Goal: Transaction & Acquisition: Purchase product/service

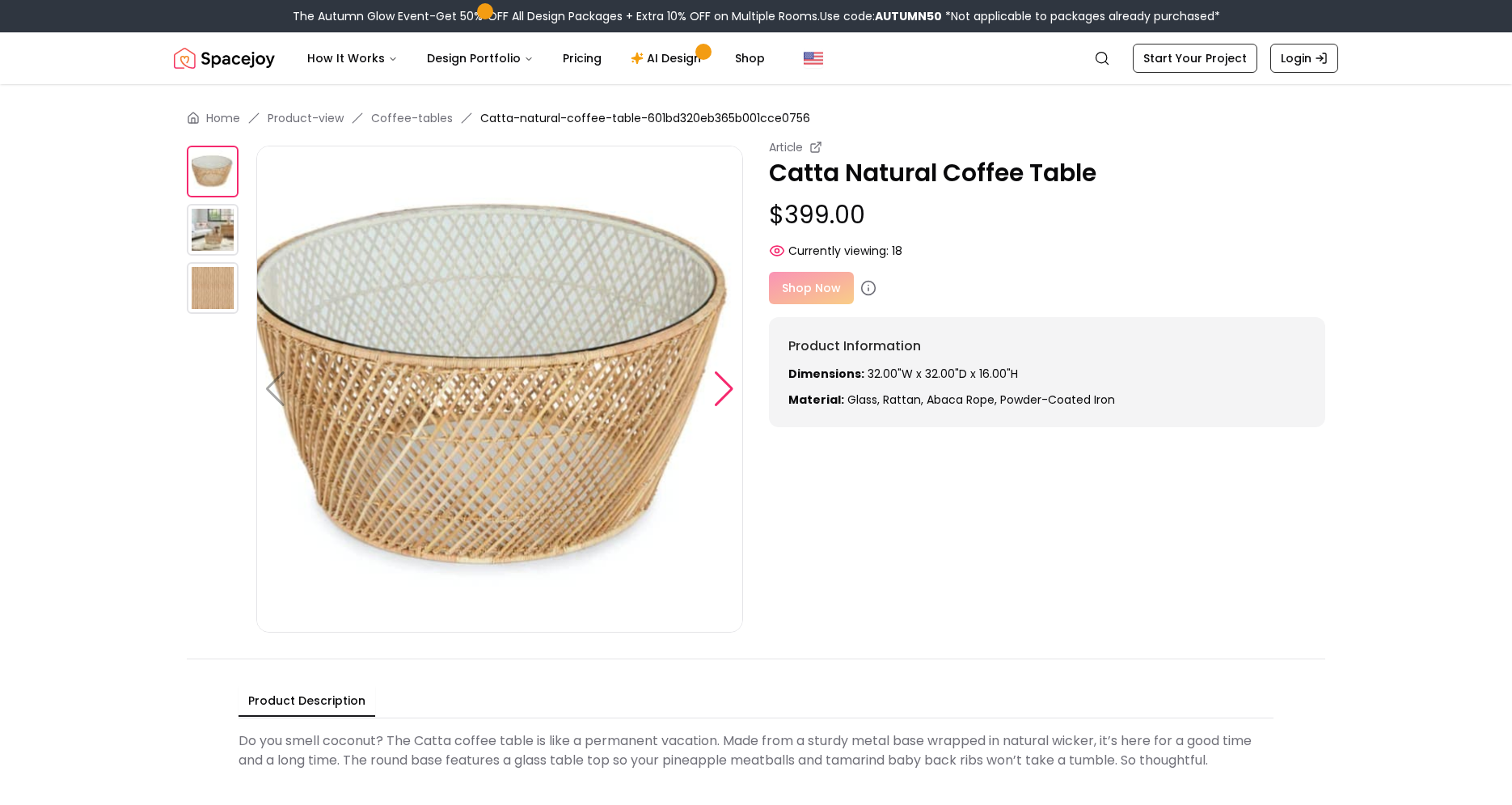
scroll to position [5, 0]
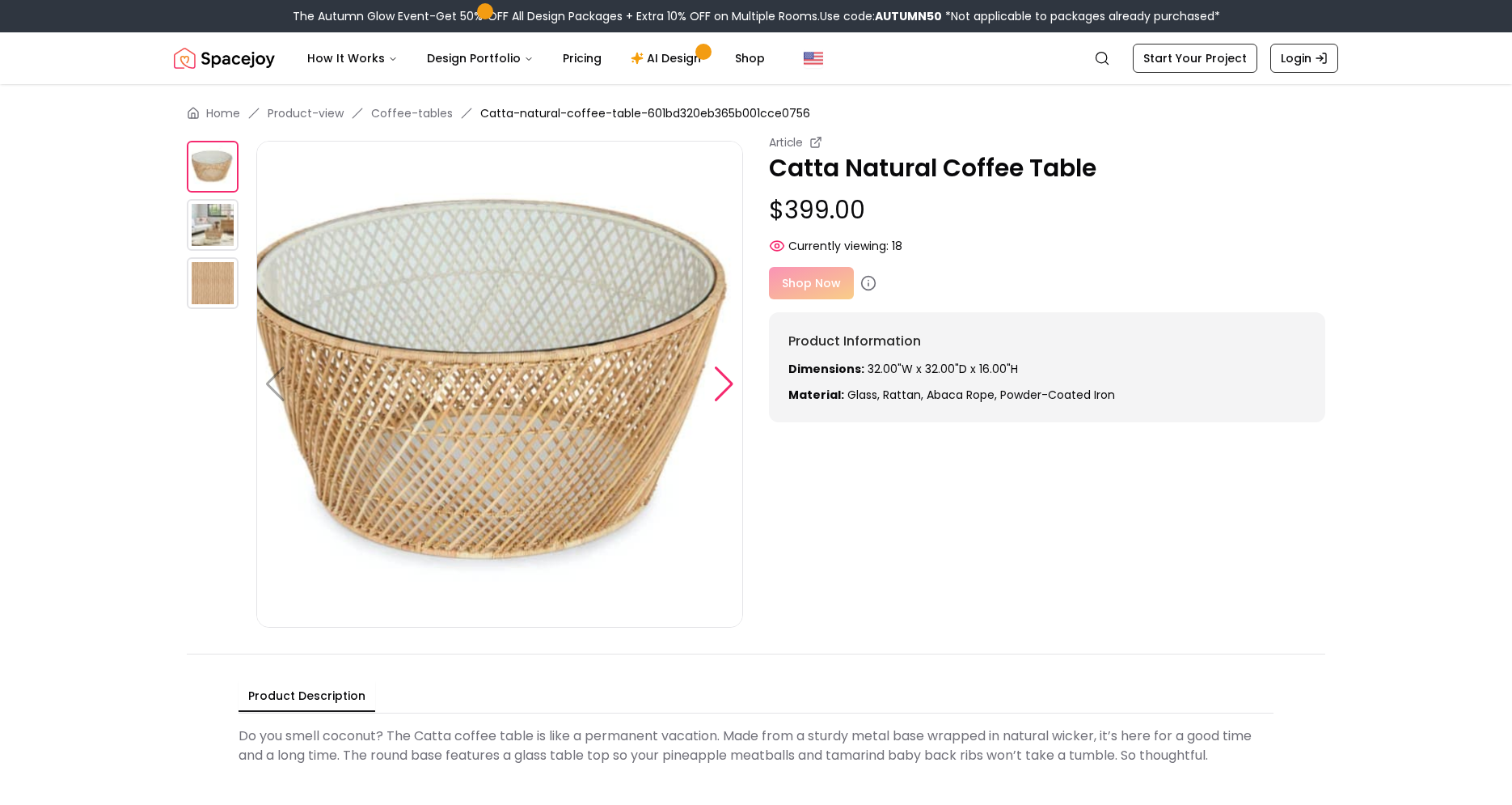
click at [719, 397] on div at bounding box center [725, 384] width 22 height 36
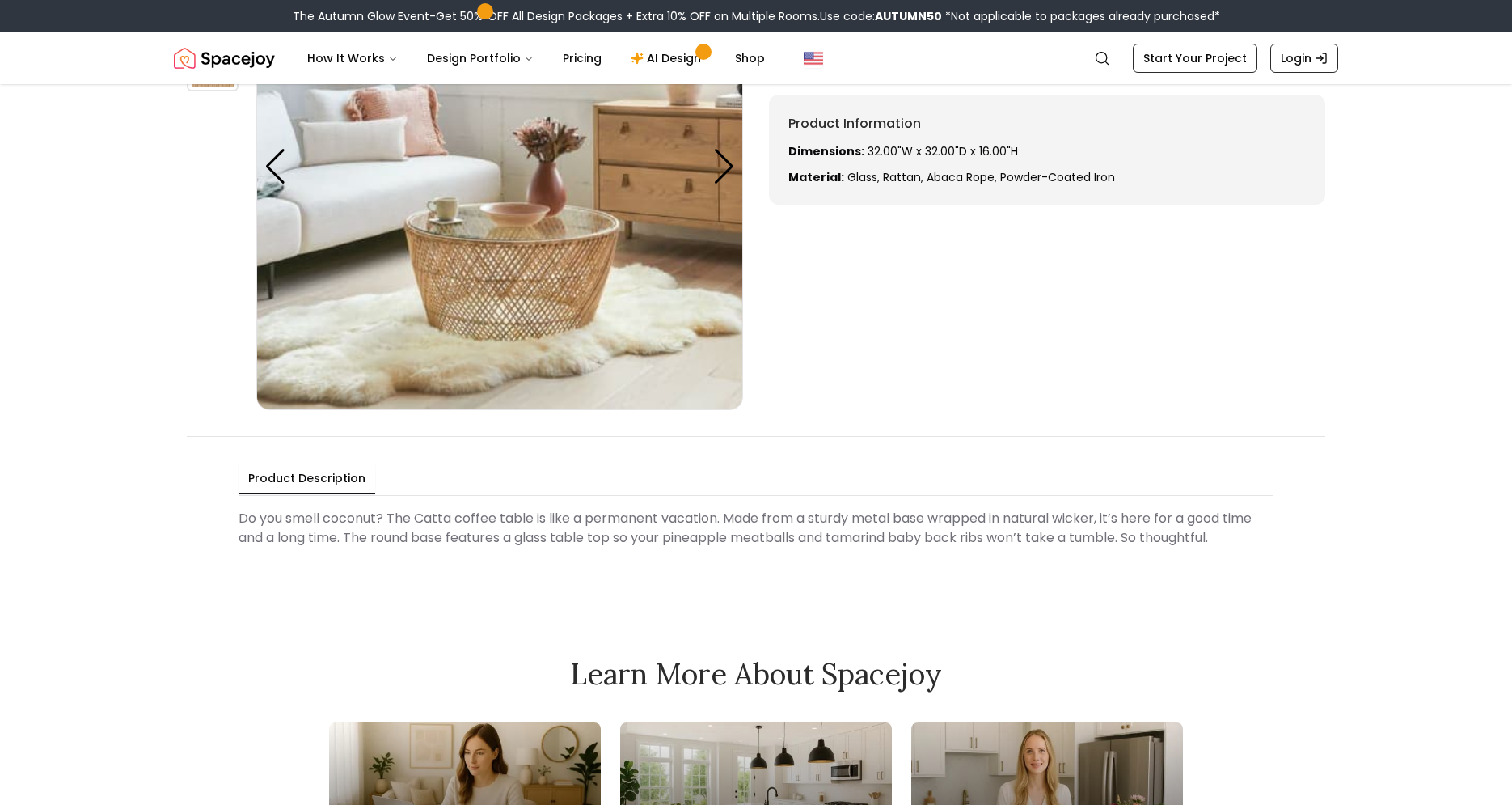
scroll to position [0, 0]
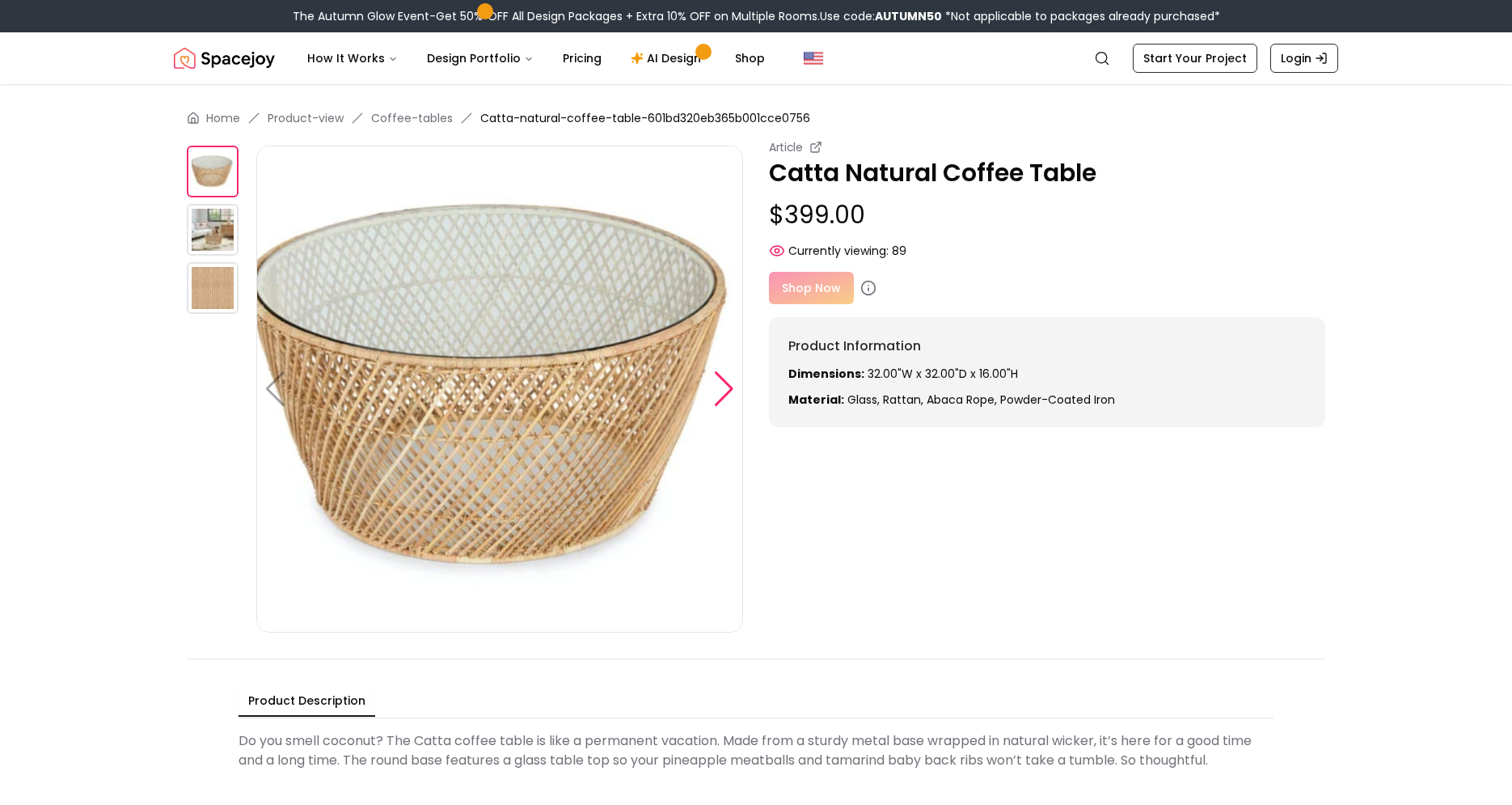
click at [726, 388] on div at bounding box center [725, 389] width 22 height 36
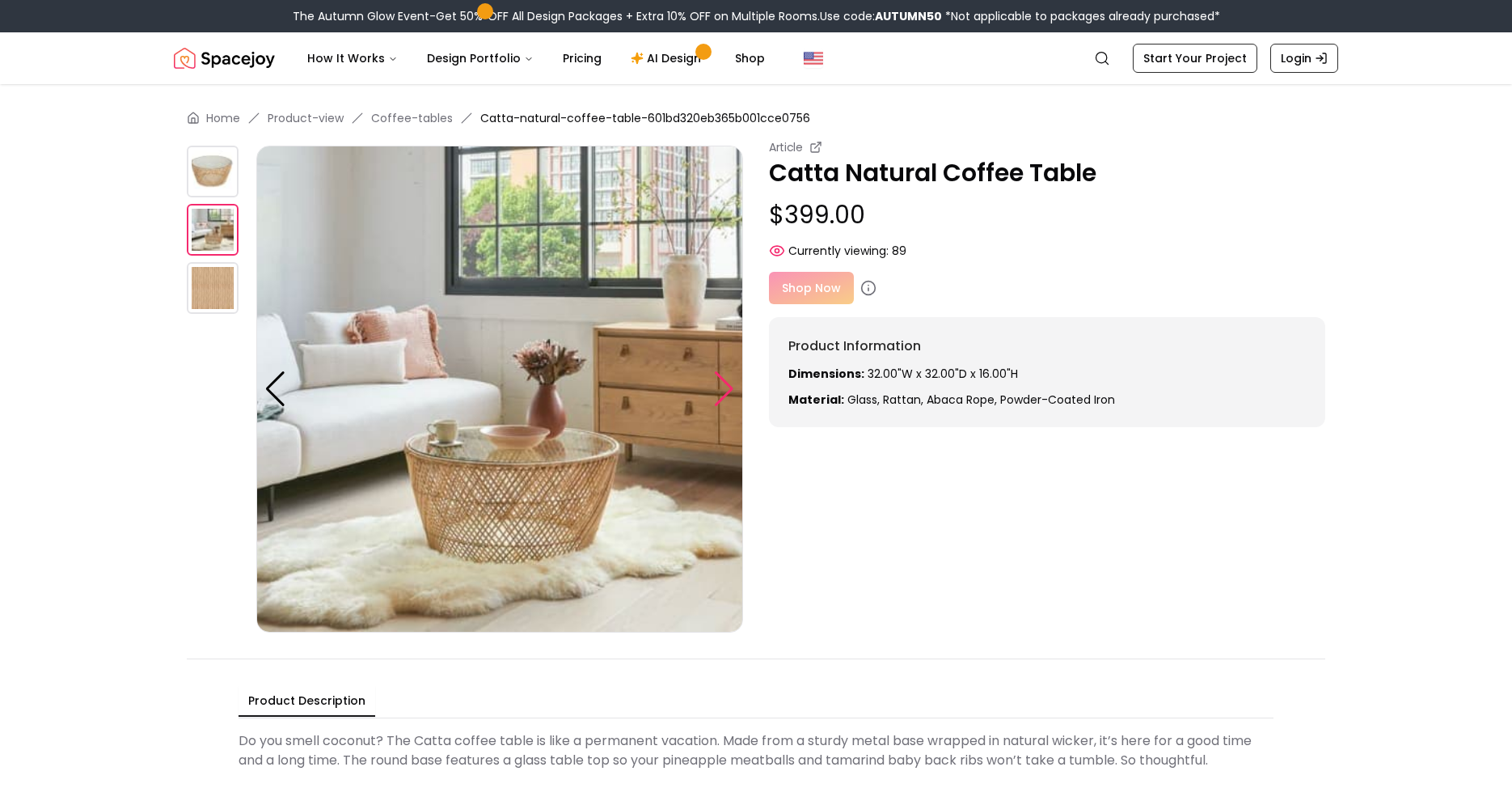
click at [726, 388] on div at bounding box center [725, 389] width 22 height 36
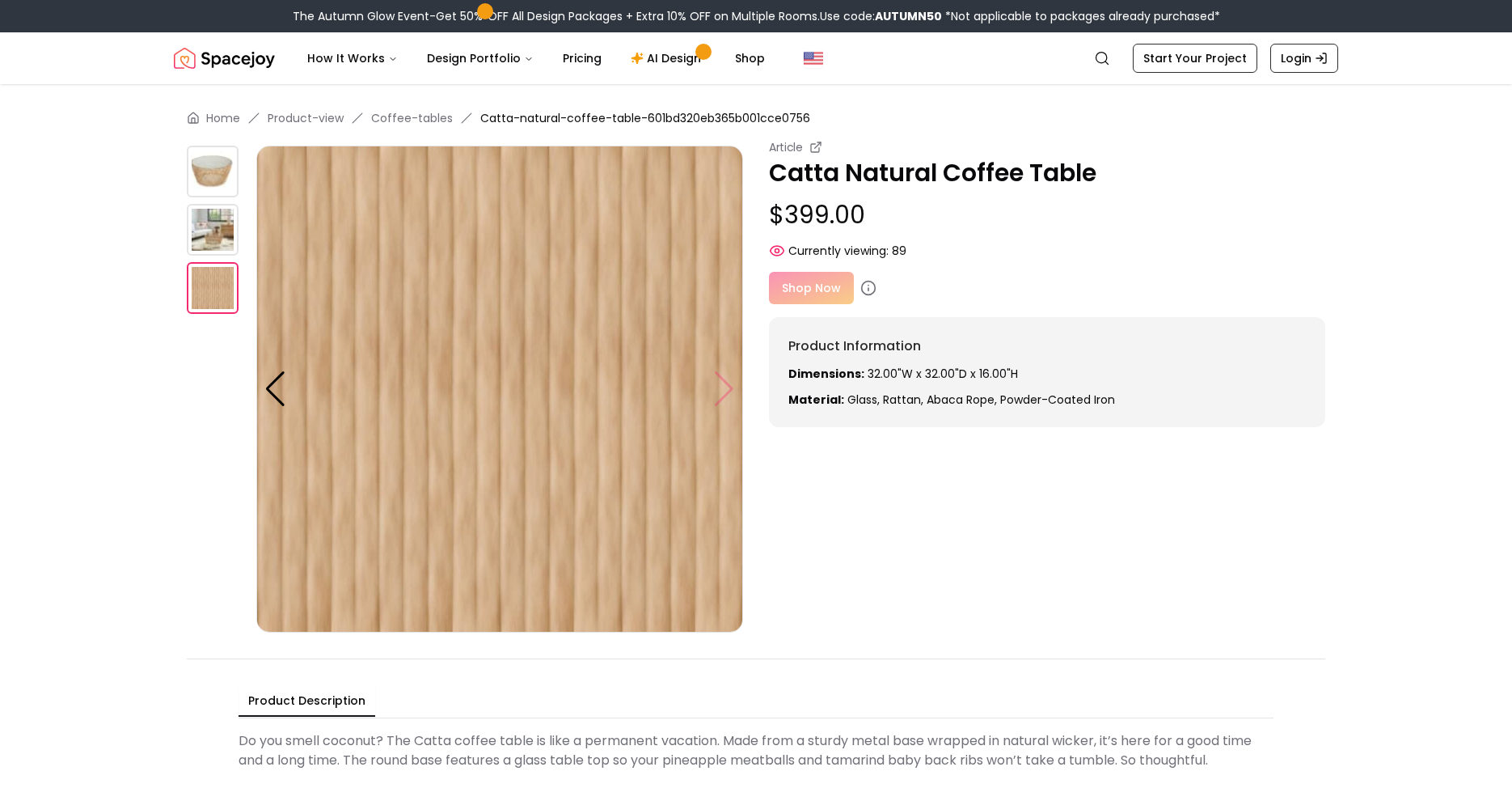
click at [726, 388] on img at bounding box center [499, 388] width 487 height 487
click at [269, 387] on div at bounding box center [276, 389] width 22 height 36
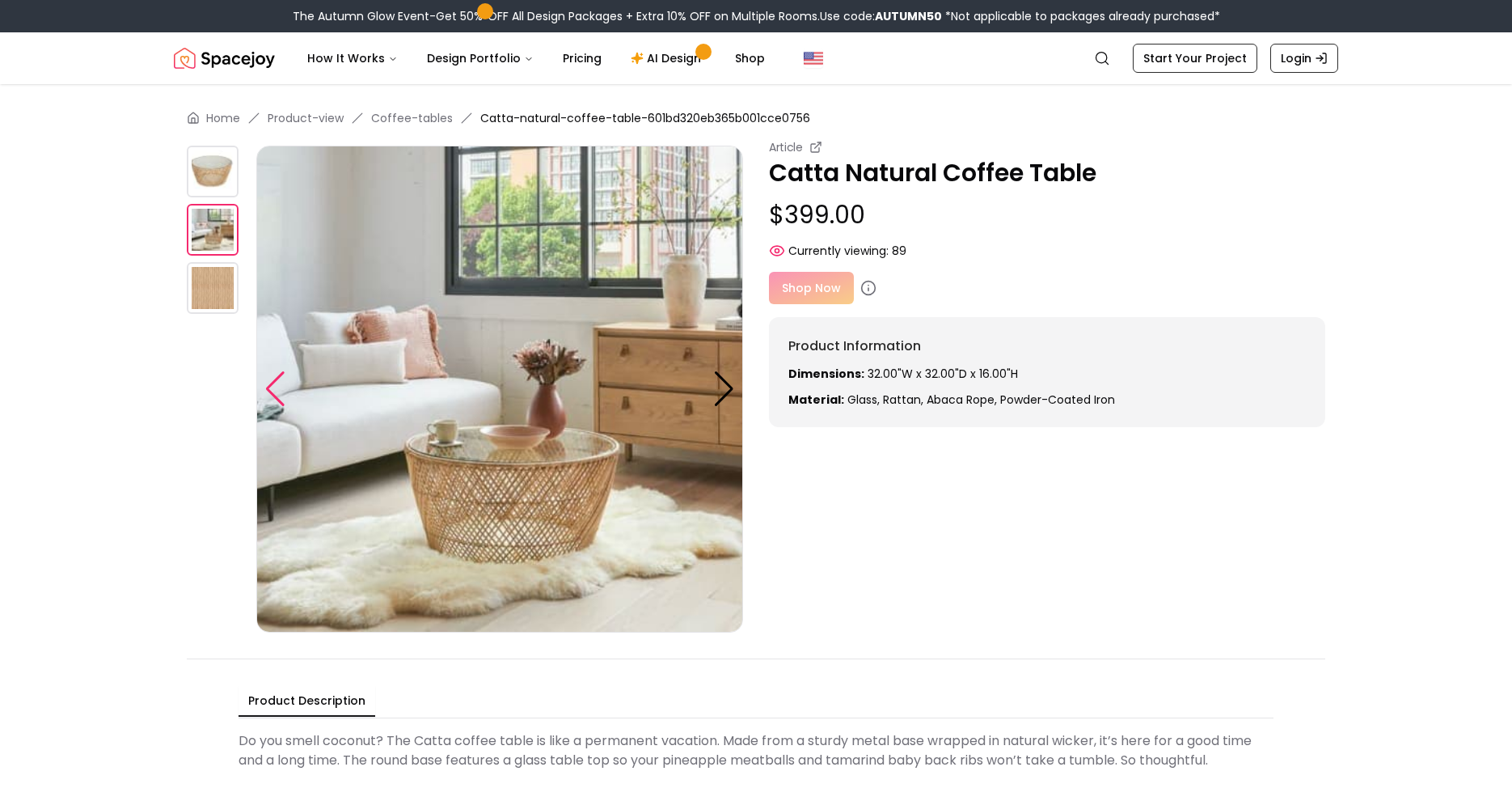
click at [269, 387] on div at bounding box center [276, 389] width 22 height 36
